Goal: Task Accomplishment & Management: Manage account settings

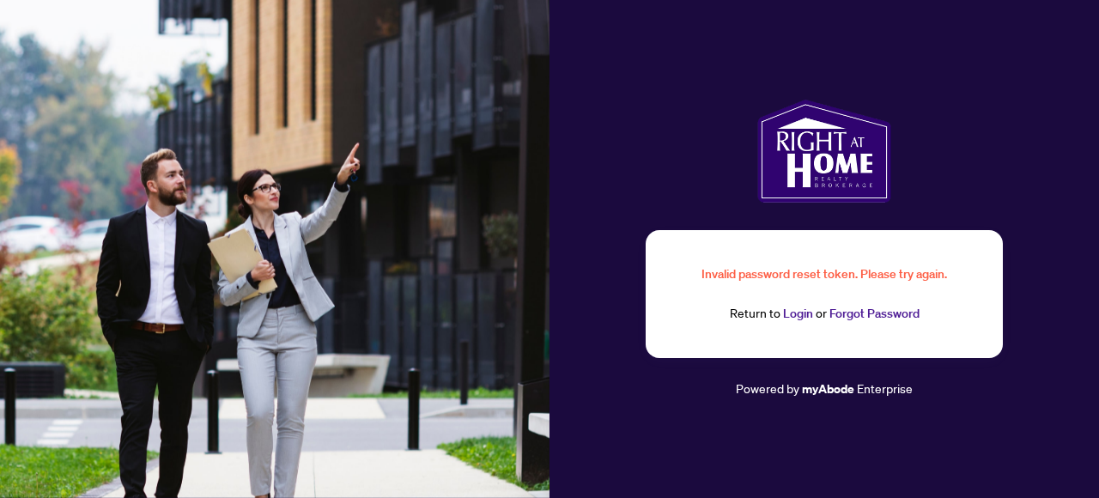
click at [794, 316] on link "Login" at bounding box center [798, 313] width 30 height 15
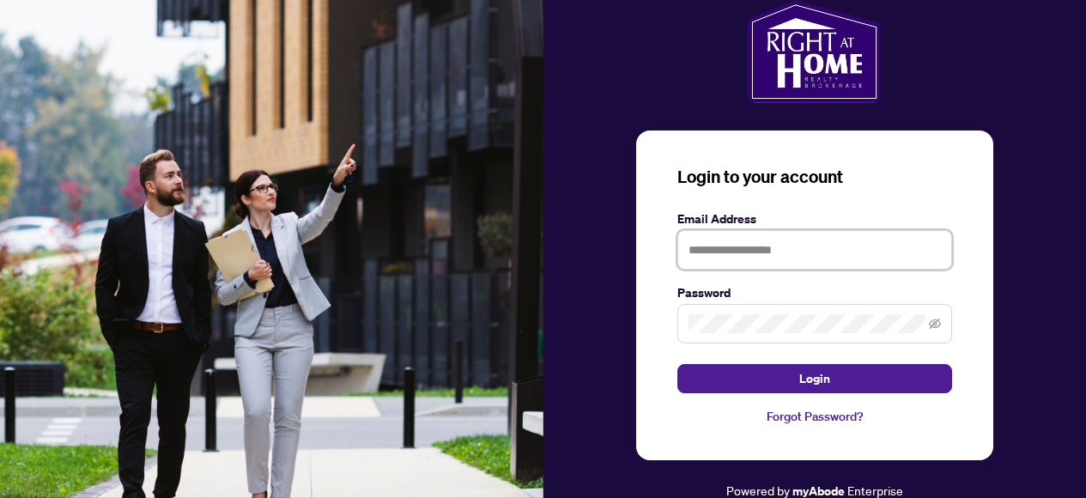
click at [721, 244] on input "text" at bounding box center [815, 250] width 275 height 40
type input "**********"
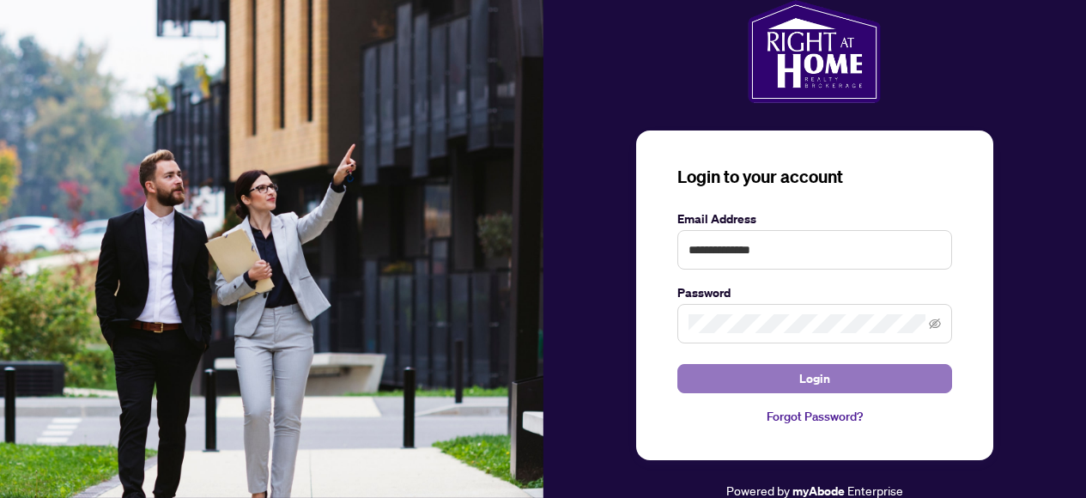
click at [776, 380] on button "Login" at bounding box center [815, 378] width 275 height 29
click at [746, 379] on button "Login" at bounding box center [815, 378] width 275 height 29
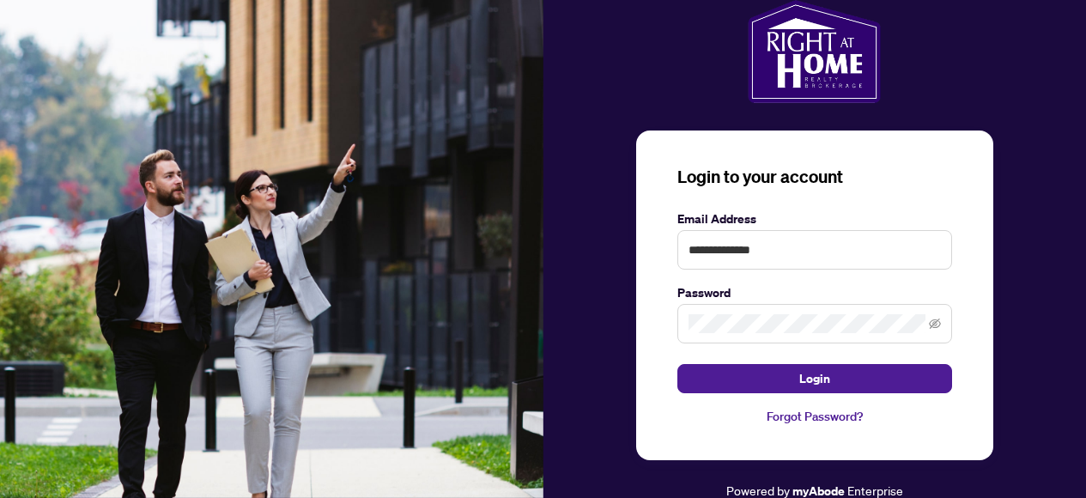
click at [805, 413] on link "Forgot Password?" at bounding box center [815, 416] width 275 height 19
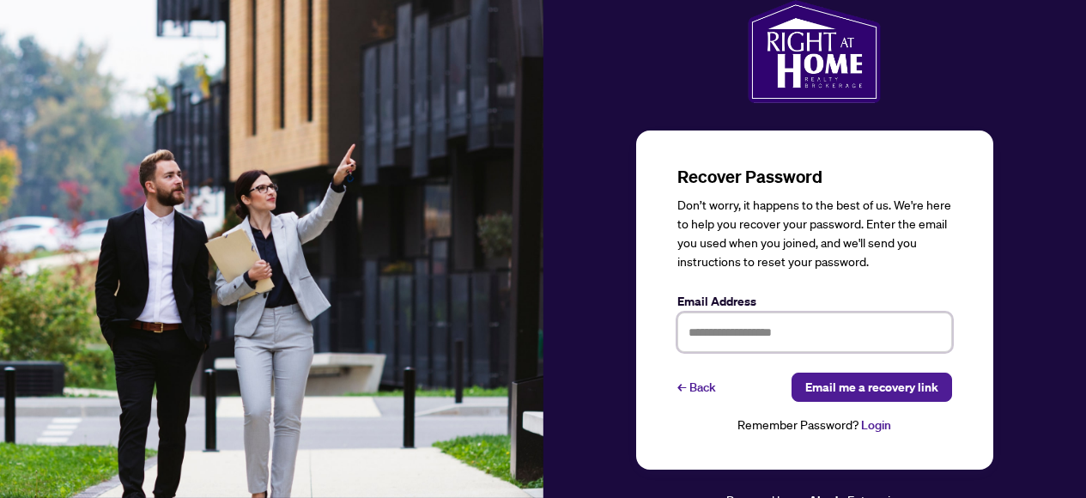
click at [704, 330] on input "text" at bounding box center [815, 333] width 275 height 40
type input "**********"
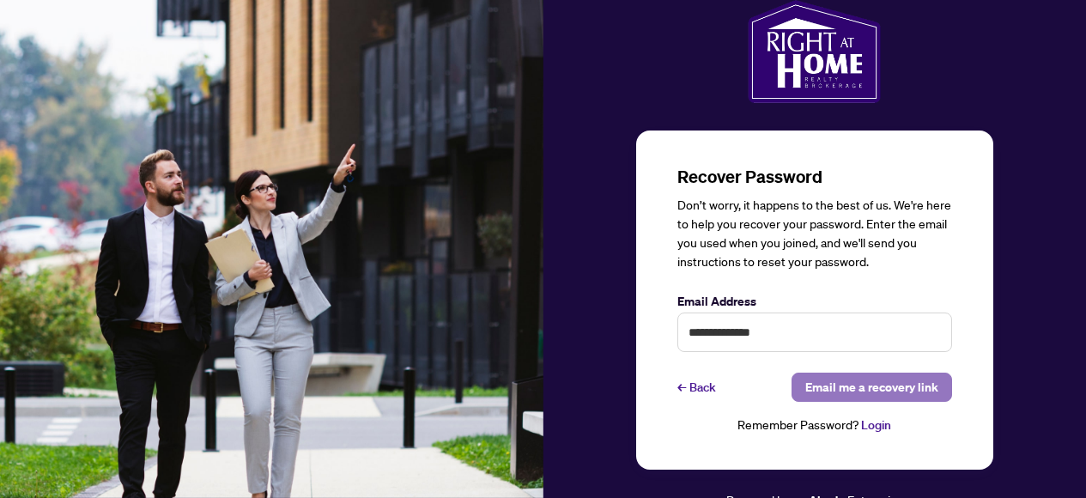
click at [857, 389] on span "Email me a recovery link" at bounding box center [872, 387] width 133 height 27
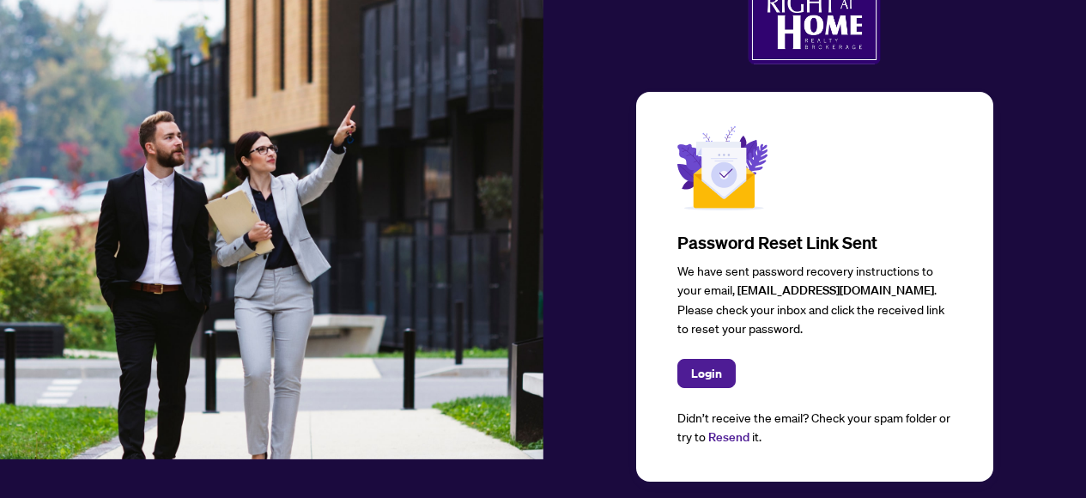
scroll to position [60, 0]
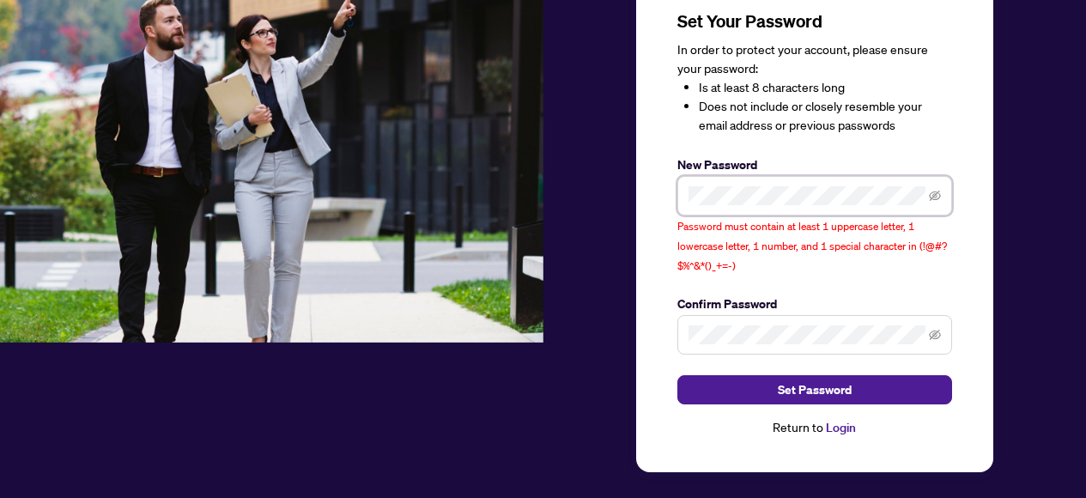
scroll to position [168, 0]
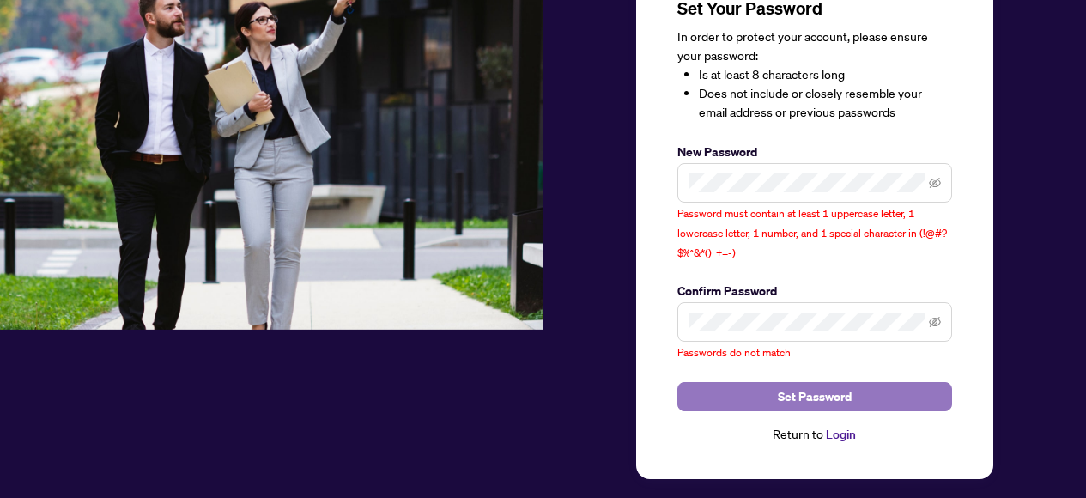
click at [776, 398] on button "Set Password" at bounding box center [815, 396] width 275 height 29
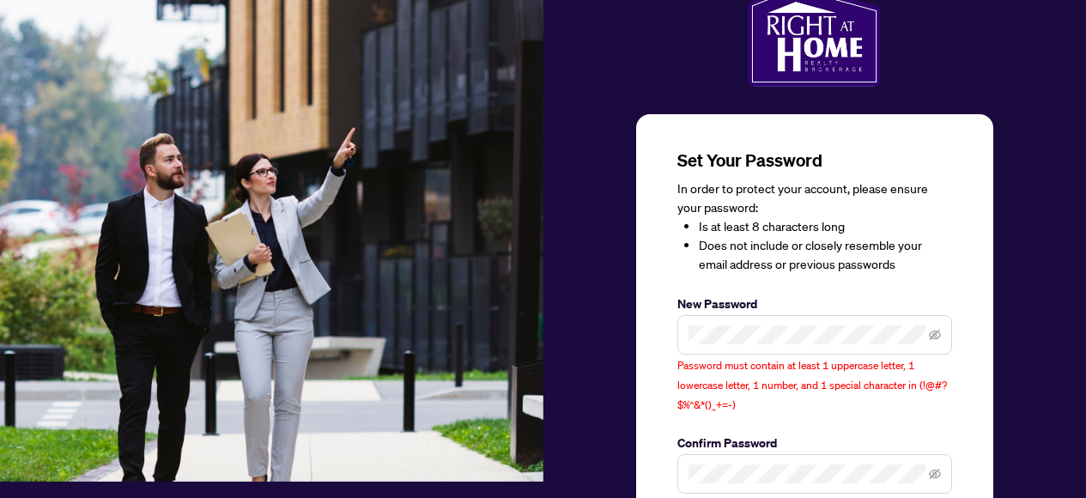
scroll to position [0, 0]
